Goal: Check status: Verify the current state of an ongoing process or item

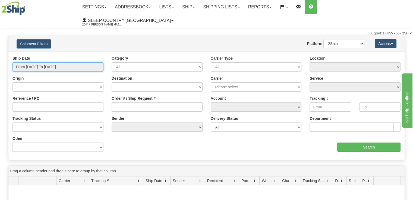
click at [55, 62] on input "From [DATE] To [DATE]" at bounding box center [57, 66] width 91 height 9
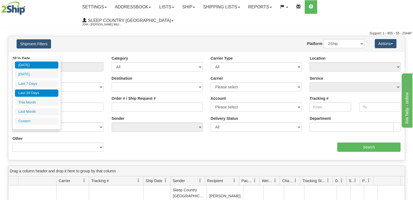
click at [42, 94] on li "Last 30 Days" at bounding box center [36, 93] width 43 height 7
type input "From [DATE] To [DATE]"
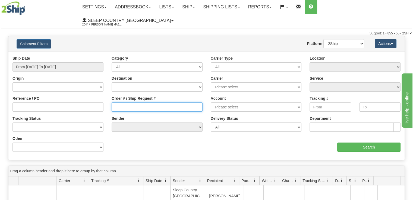
click at [130, 103] on input "Order # / Ship Request #" at bounding box center [157, 107] width 91 height 9
paste input "9002H977210"
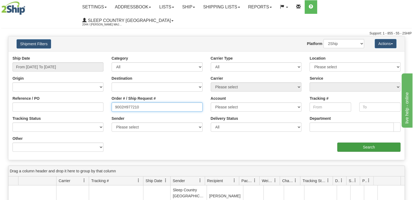
type input "9002H977210"
click at [355, 143] on input "Search" at bounding box center [368, 147] width 63 height 9
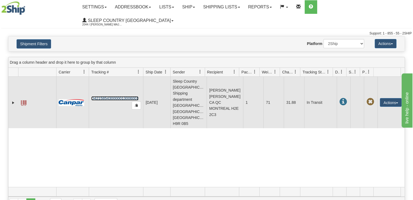
click at [100, 96] on link "D421585430000013006001" at bounding box center [114, 98] width 47 height 4
